Goal: Register for event/course

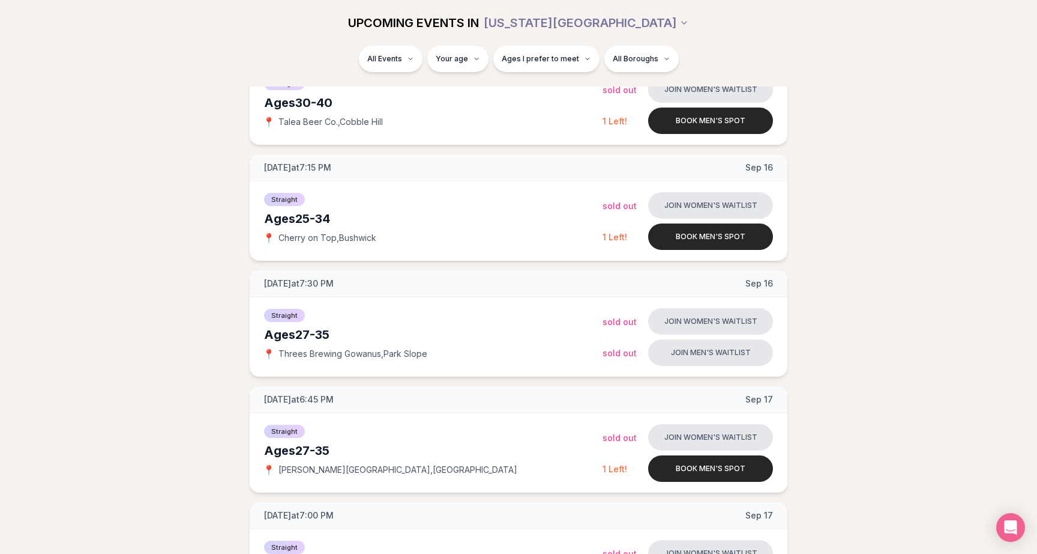
scroll to position [214, 0]
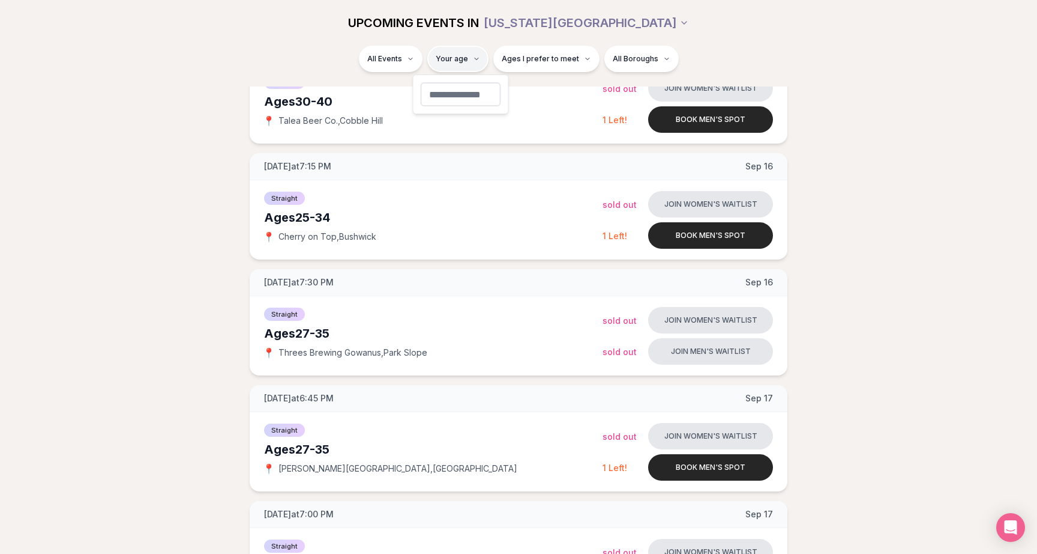
type input "**"
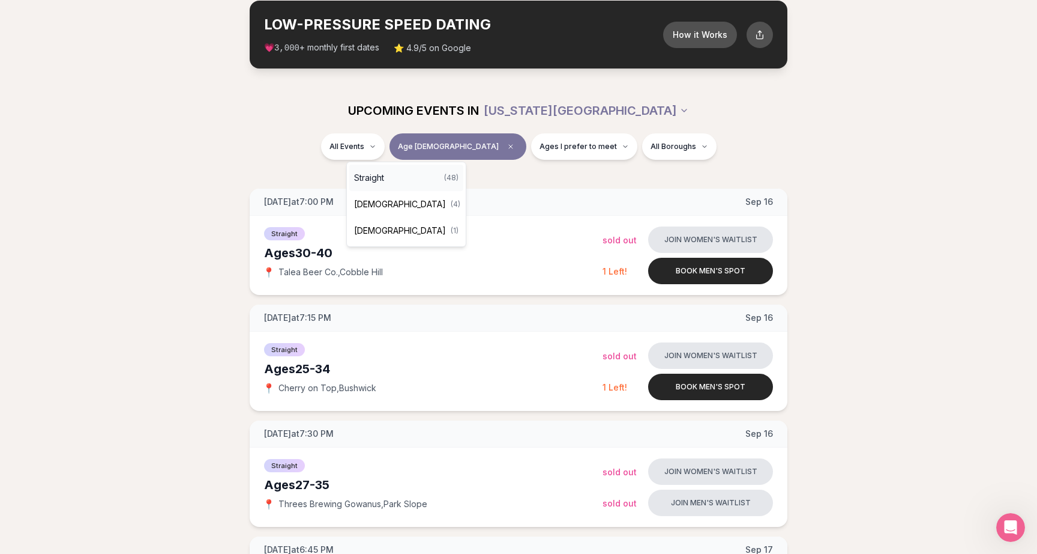
click at [379, 175] on span "Straight" at bounding box center [369, 178] width 30 height 12
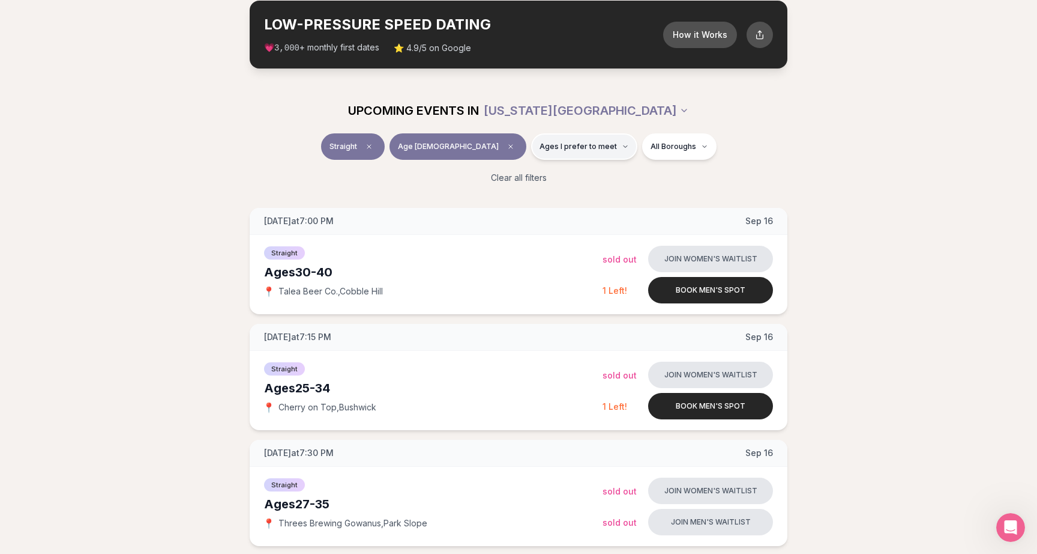
click at [572, 146] on span "Ages I prefer to meet" at bounding box center [578, 147] width 77 height 10
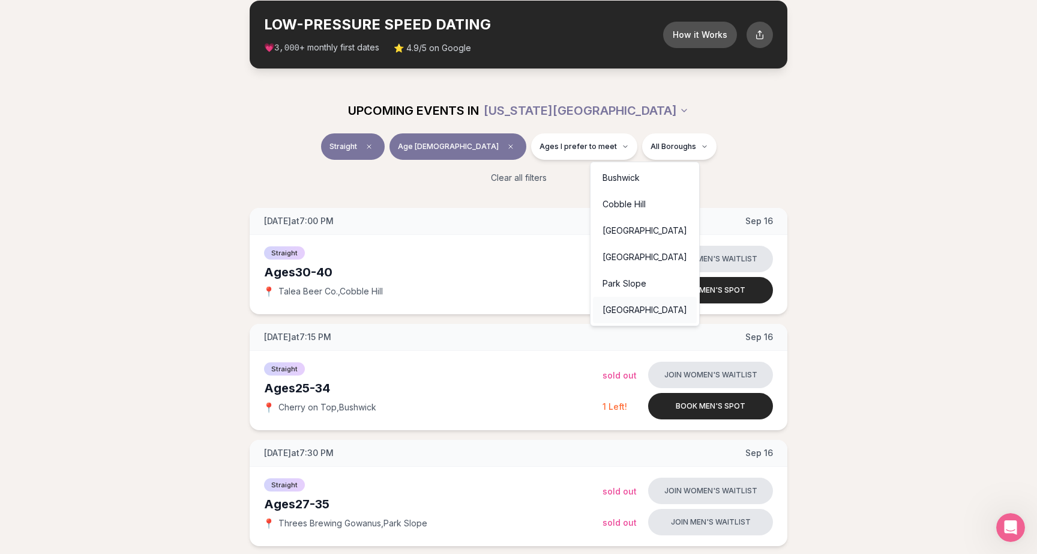
click at [635, 310] on div "[GEOGRAPHIC_DATA]" at bounding box center [645, 310] width 104 height 26
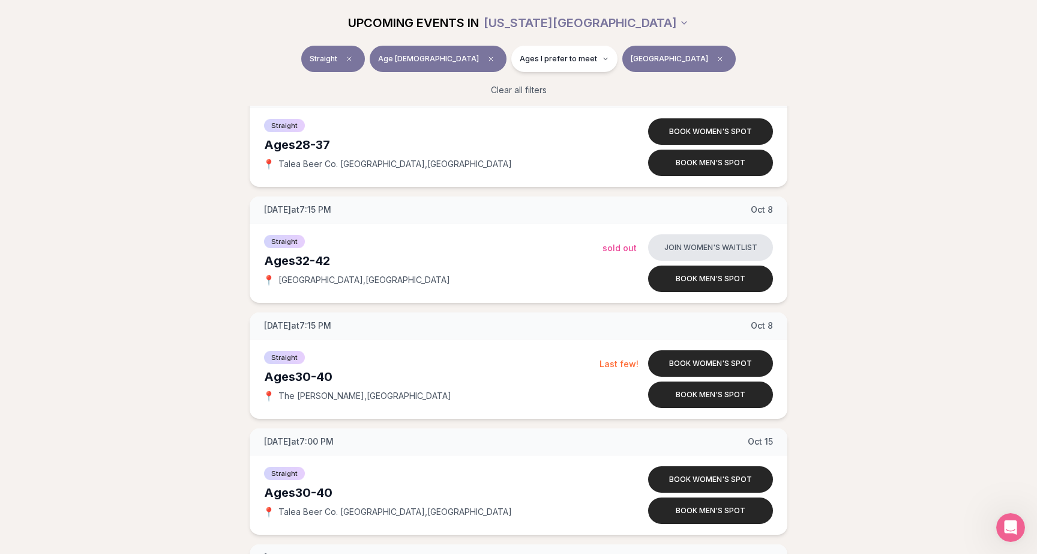
scroll to position [764, 0]
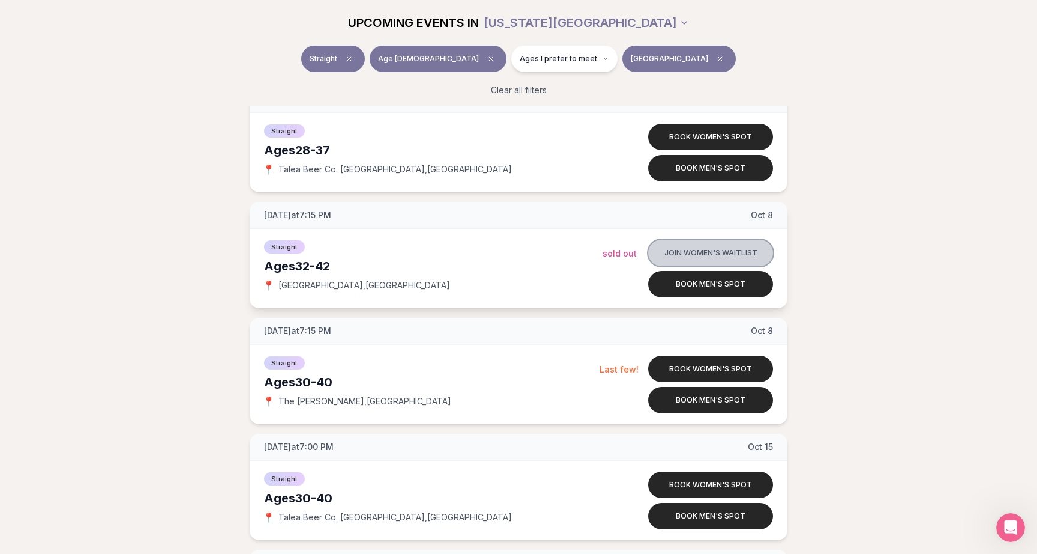
click at [710, 251] on button "Join women's waitlist" at bounding box center [710, 253] width 125 height 26
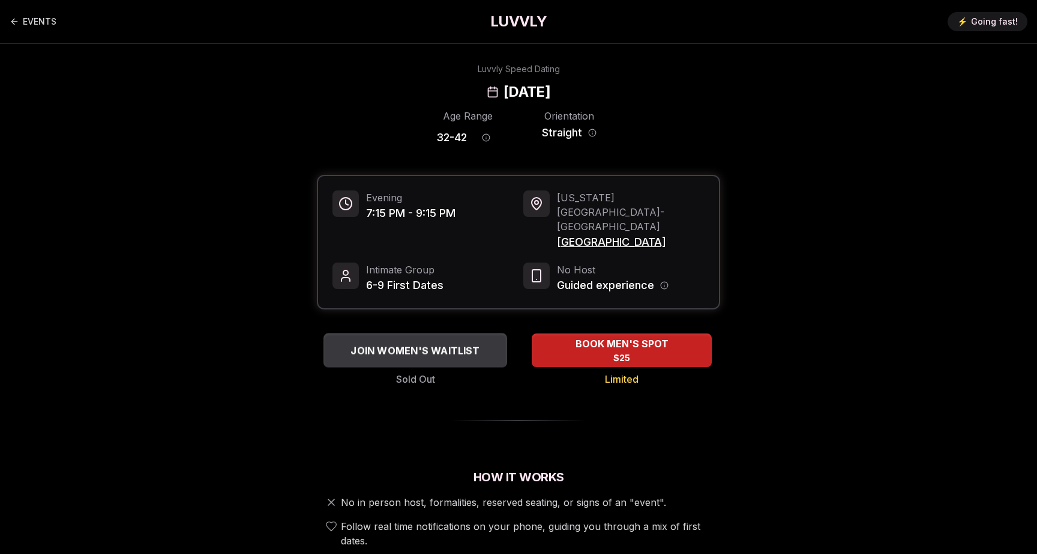
click at [462, 343] on span "JOIN WOMEN'S WAITLIST" at bounding box center [415, 350] width 134 height 14
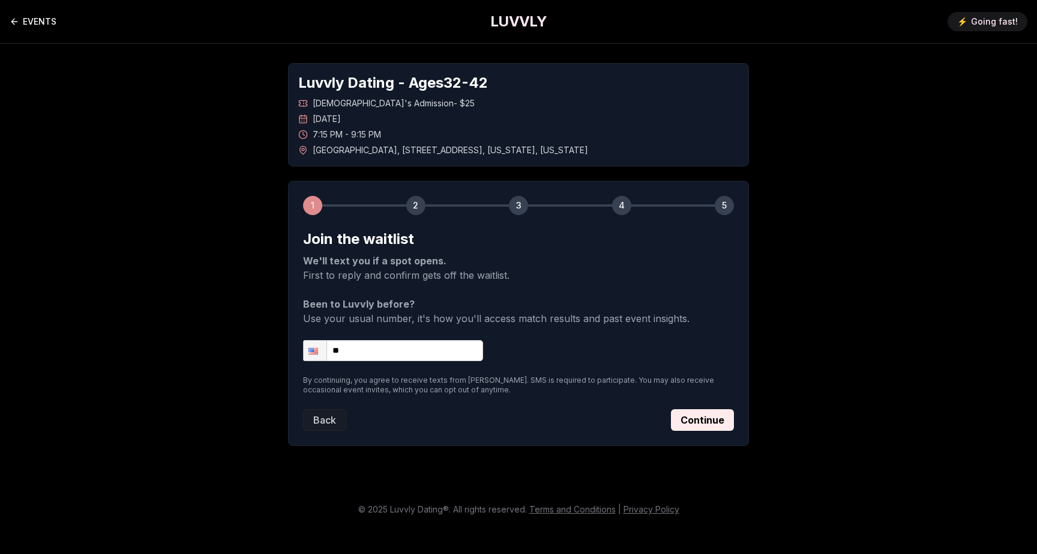
click at [13, 23] on icon "Back to events" at bounding box center [12, 21] width 3 height 5
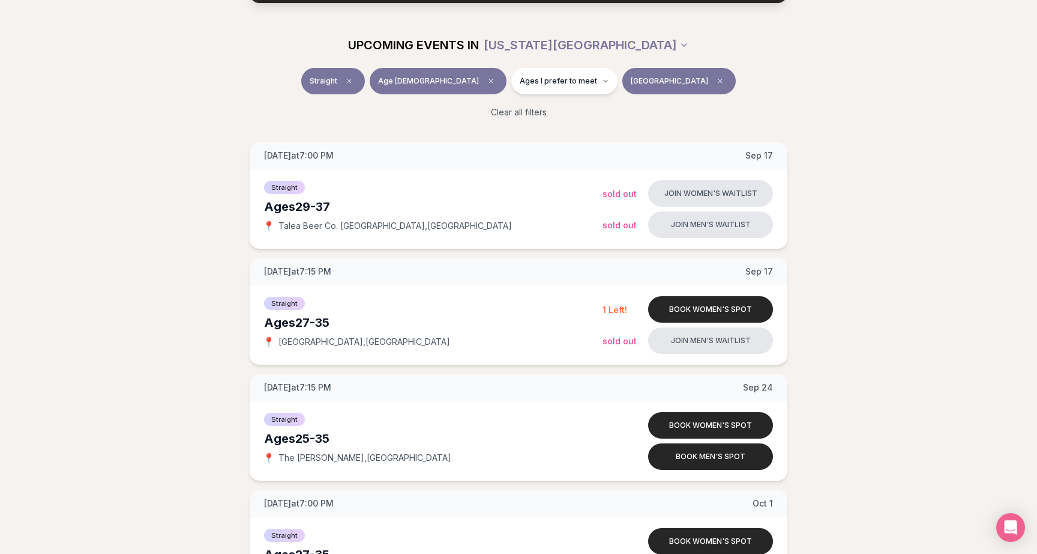
scroll to position [130, 0]
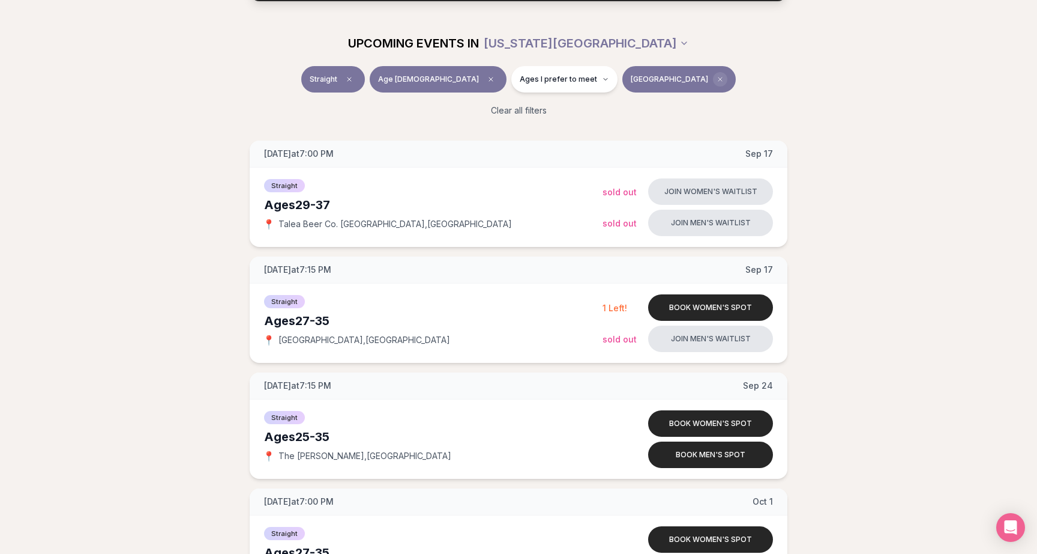
click at [717, 76] on icon "Clear borough filter" at bounding box center [720, 79] width 7 height 7
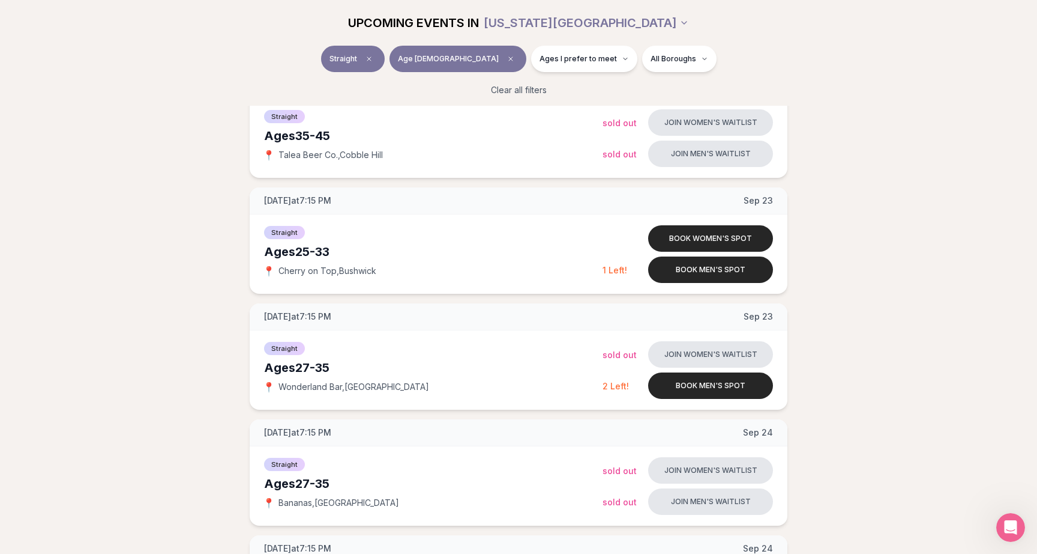
scroll to position [1144, 0]
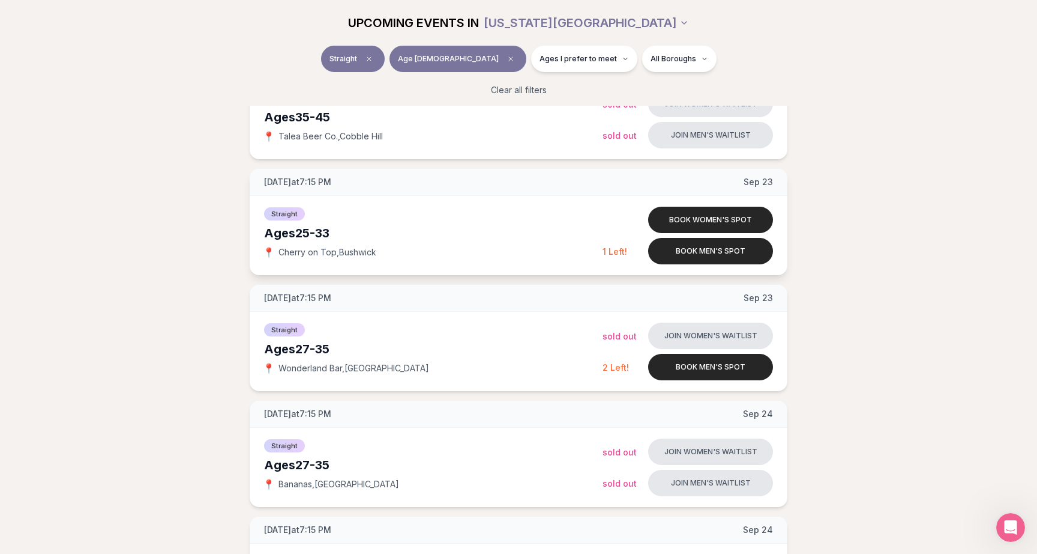
click at [426, 188] on div "[DATE] at 7:15 PM [DATE]" at bounding box center [519, 182] width 538 height 27
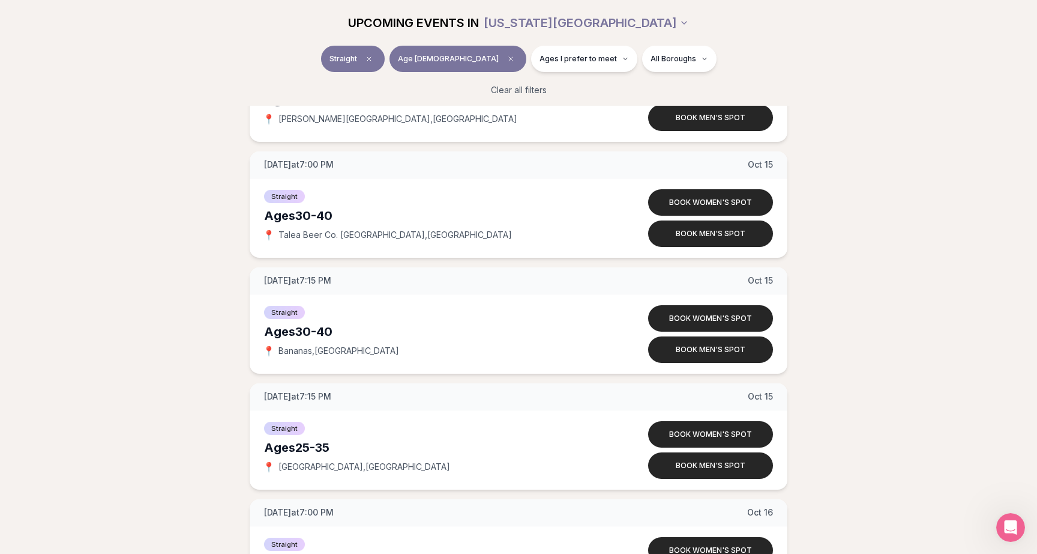
scroll to position [3953, 0]
